Goal: Download file/media

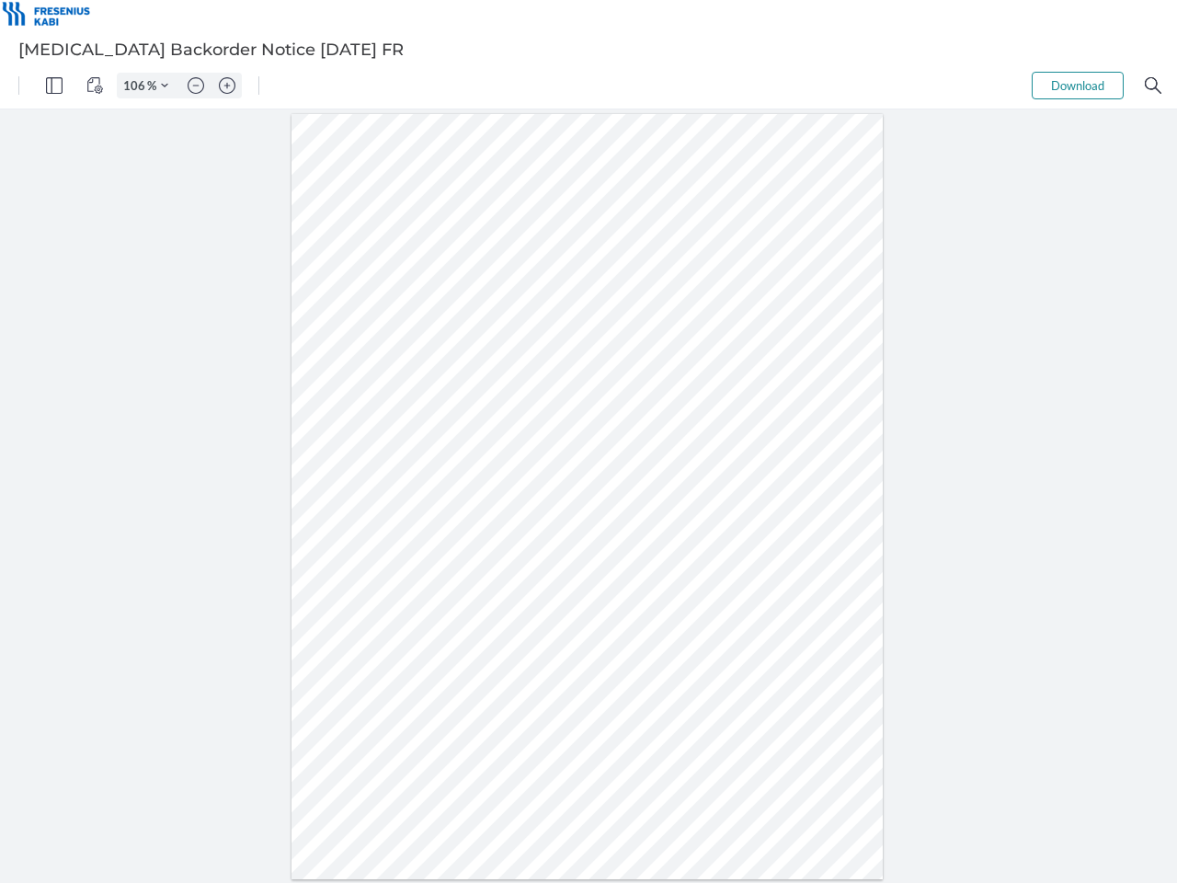
click at [54, 86] on img "Panel" at bounding box center [54, 85] width 17 height 17
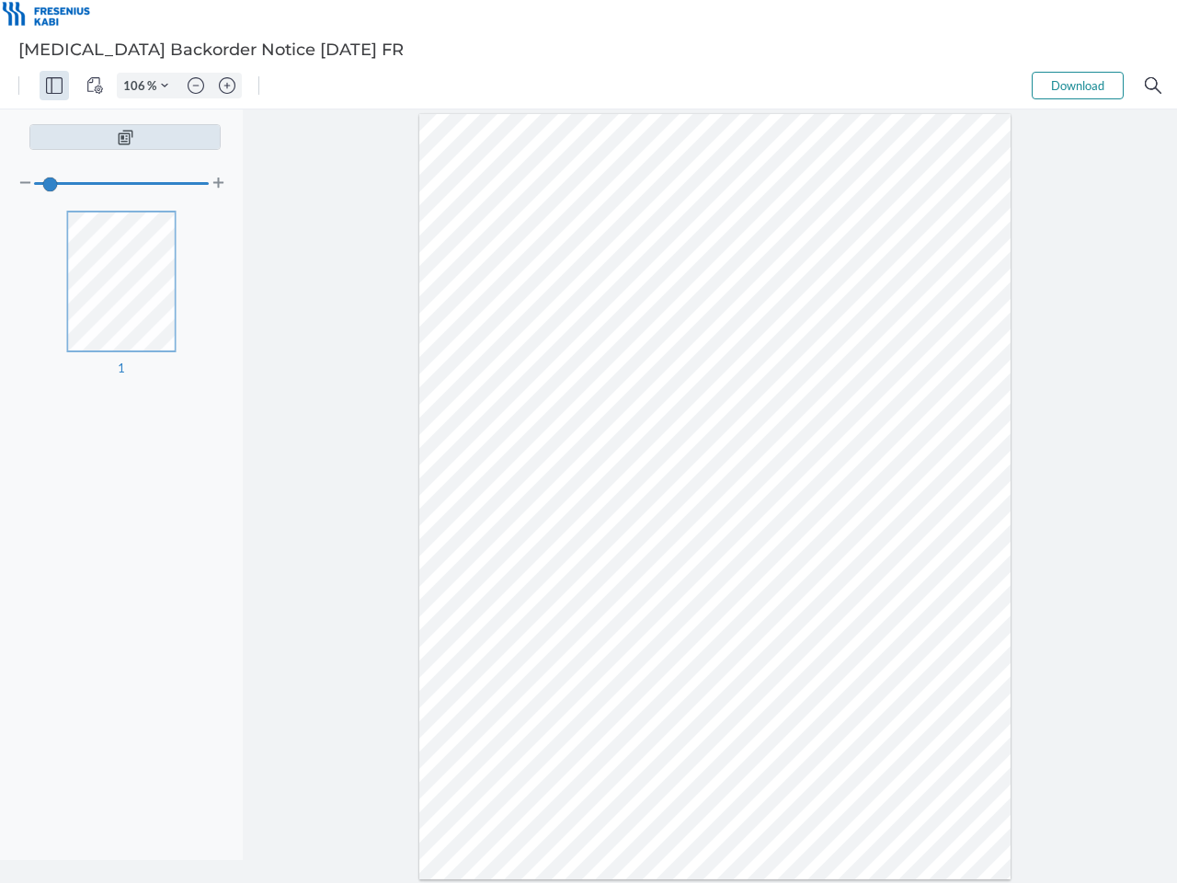
click at [95, 86] on img "View Controls" at bounding box center [94, 85] width 17 height 17
click at [137, 86] on input "106" at bounding box center [132, 85] width 29 height 17
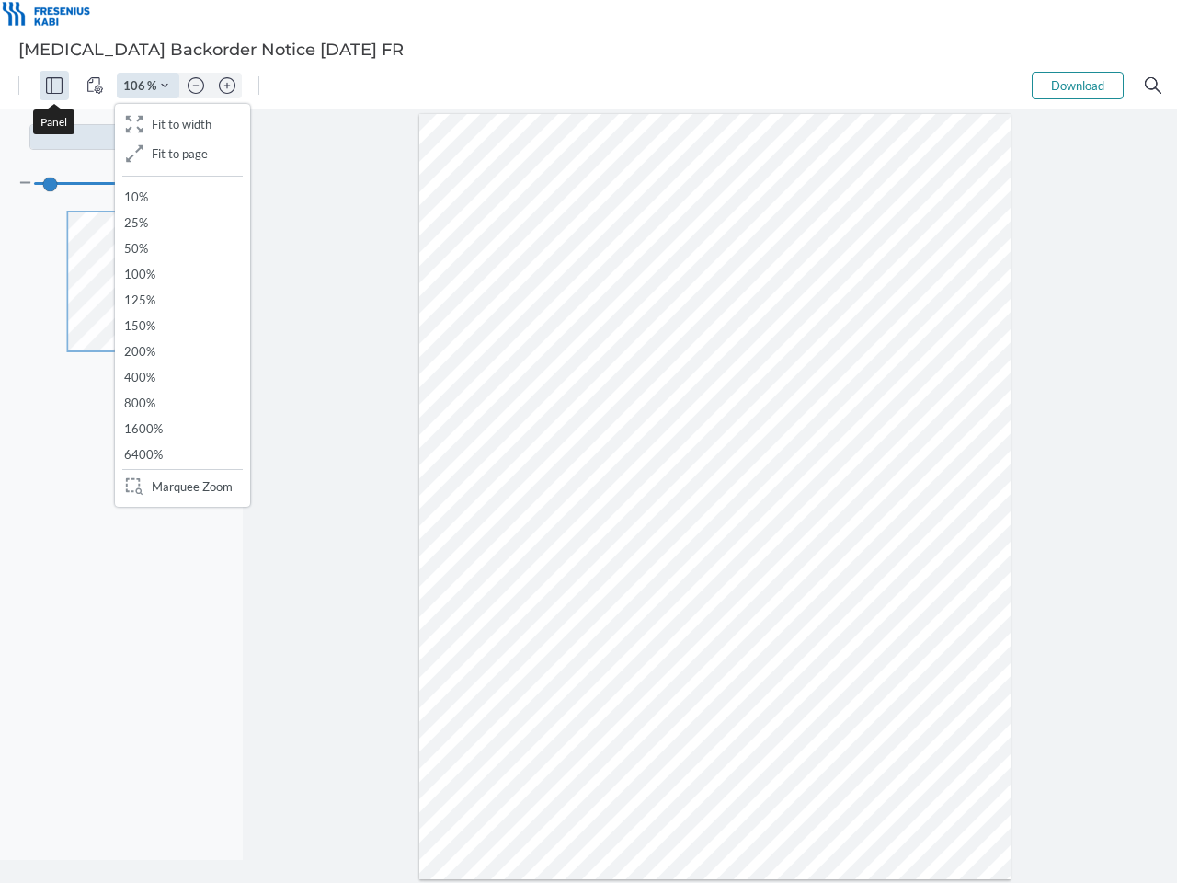
click at [165, 86] on img "Zoom Controls" at bounding box center [164, 85] width 7 height 7
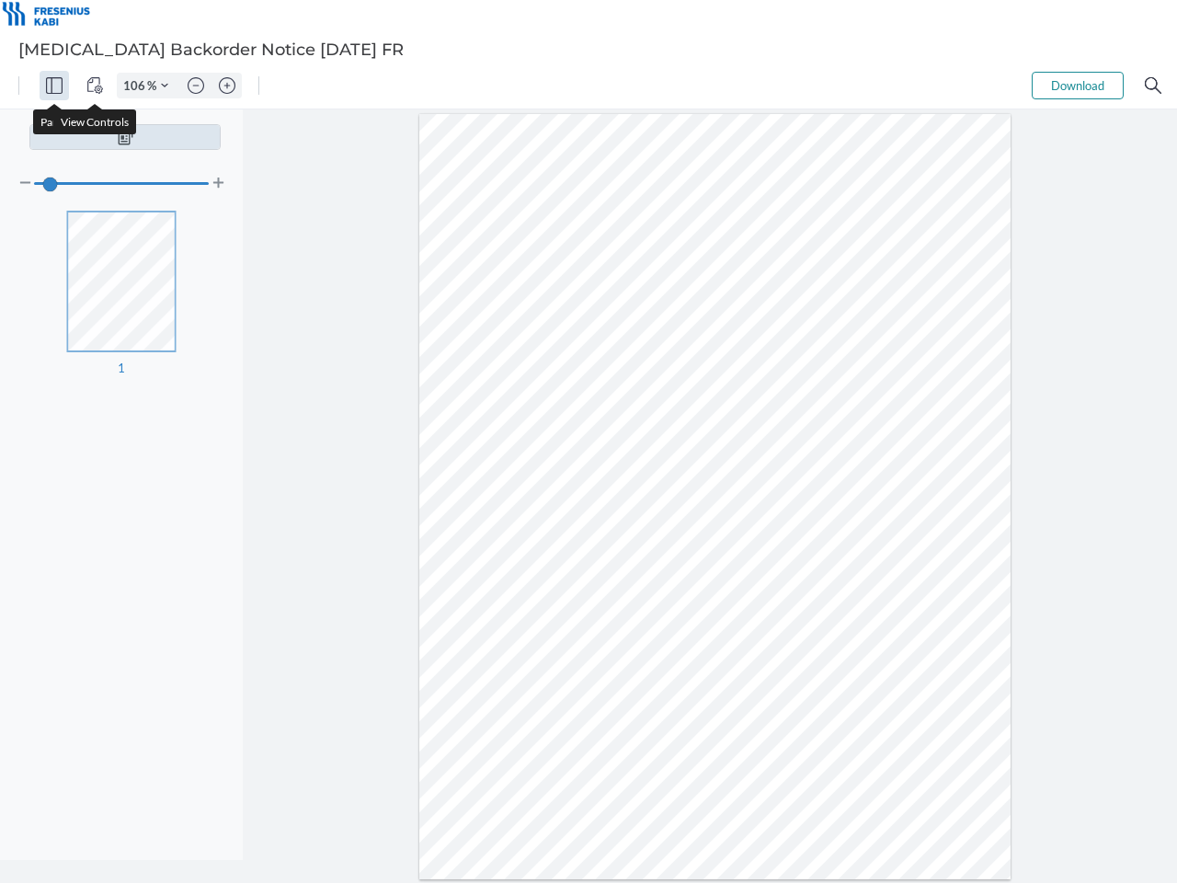
click at [196, 86] on img "Zoom out" at bounding box center [196, 85] width 17 height 17
click at [227, 86] on img "Zoom in" at bounding box center [227, 85] width 17 height 17
type input "106"
click at [1078, 86] on button "Download" at bounding box center [1078, 86] width 92 height 28
click at [1153, 86] on img "Search" at bounding box center [1153, 85] width 17 height 17
